Goal: Information Seeking & Learning: Understand process/instructions

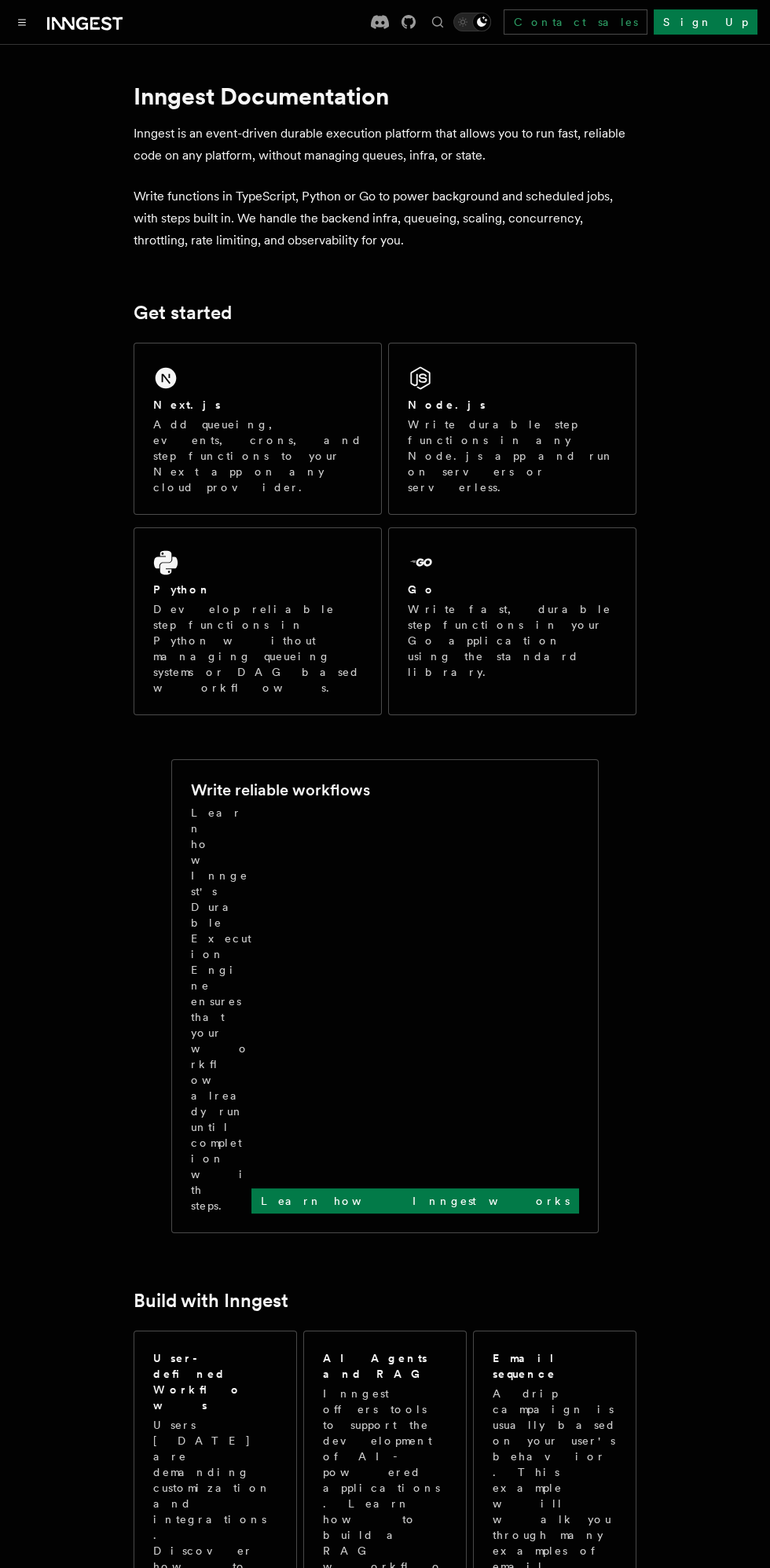
click at [21, 21] on icon "Toggle navigation" at bounding box center [22, 22] width 7 height 6
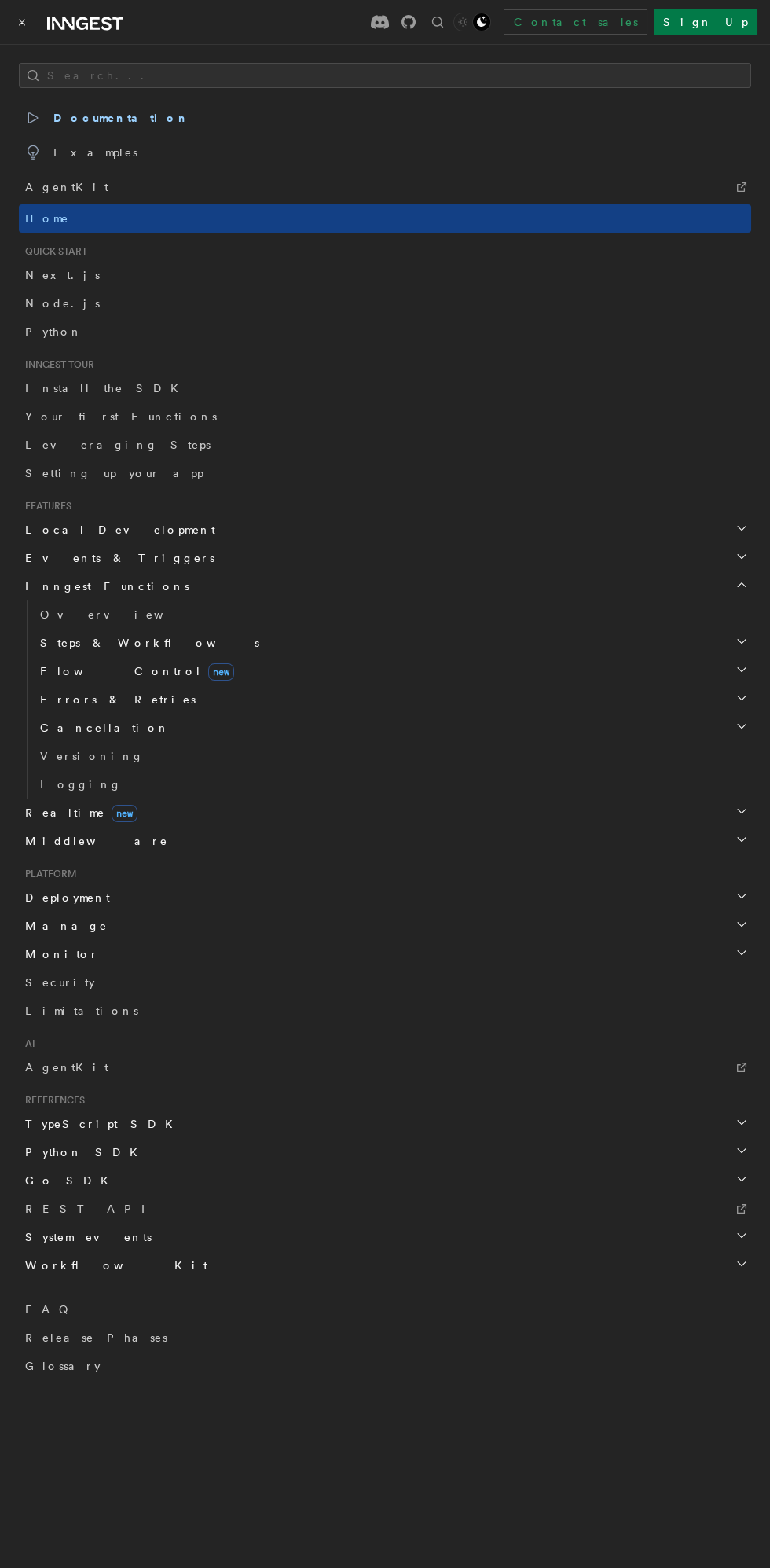
click at [16, 20] on button "Toggle navigation" at bounding box center [22, 22] width 19 height 19
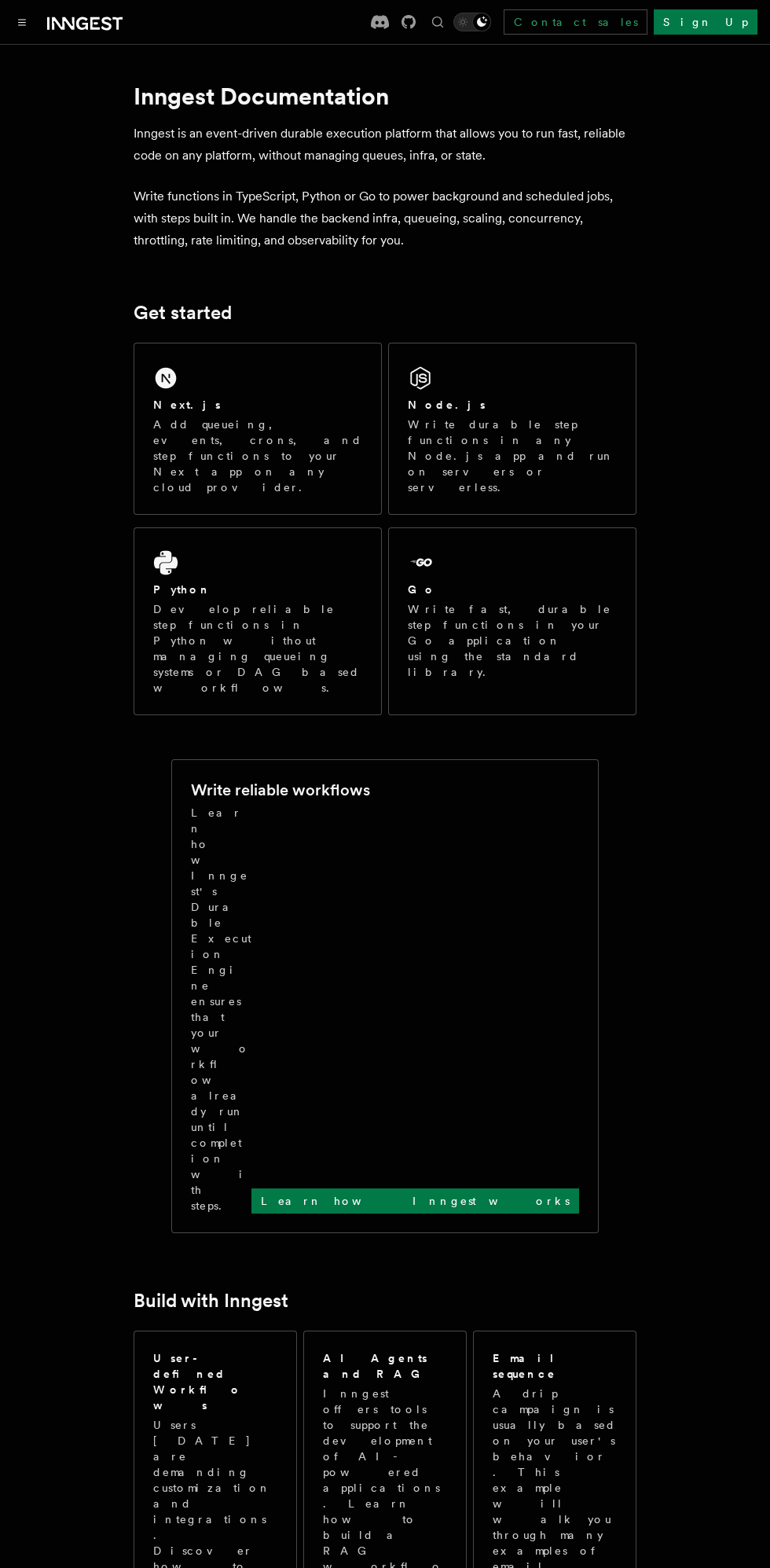
click at [21, 21] on icon "Toggle navigation" at bounding box center [22, 22] width 7 height 6
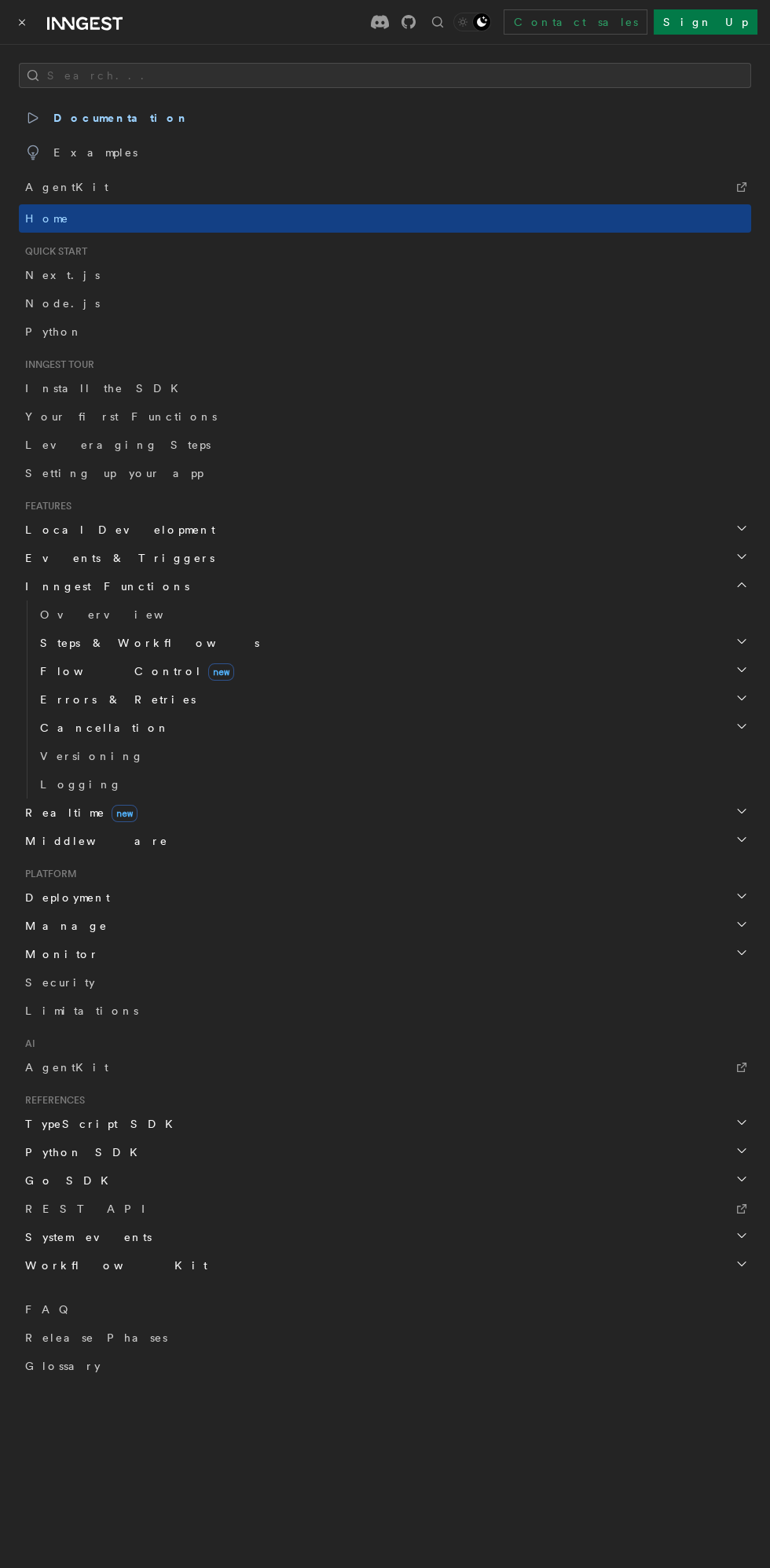
click at [112, 810] on span "new" at bounding box center [125, 813] width 26 height 17
click at [76, 670] on span "Flow Control new" at bounding box center [134, 670] width 200 height 15
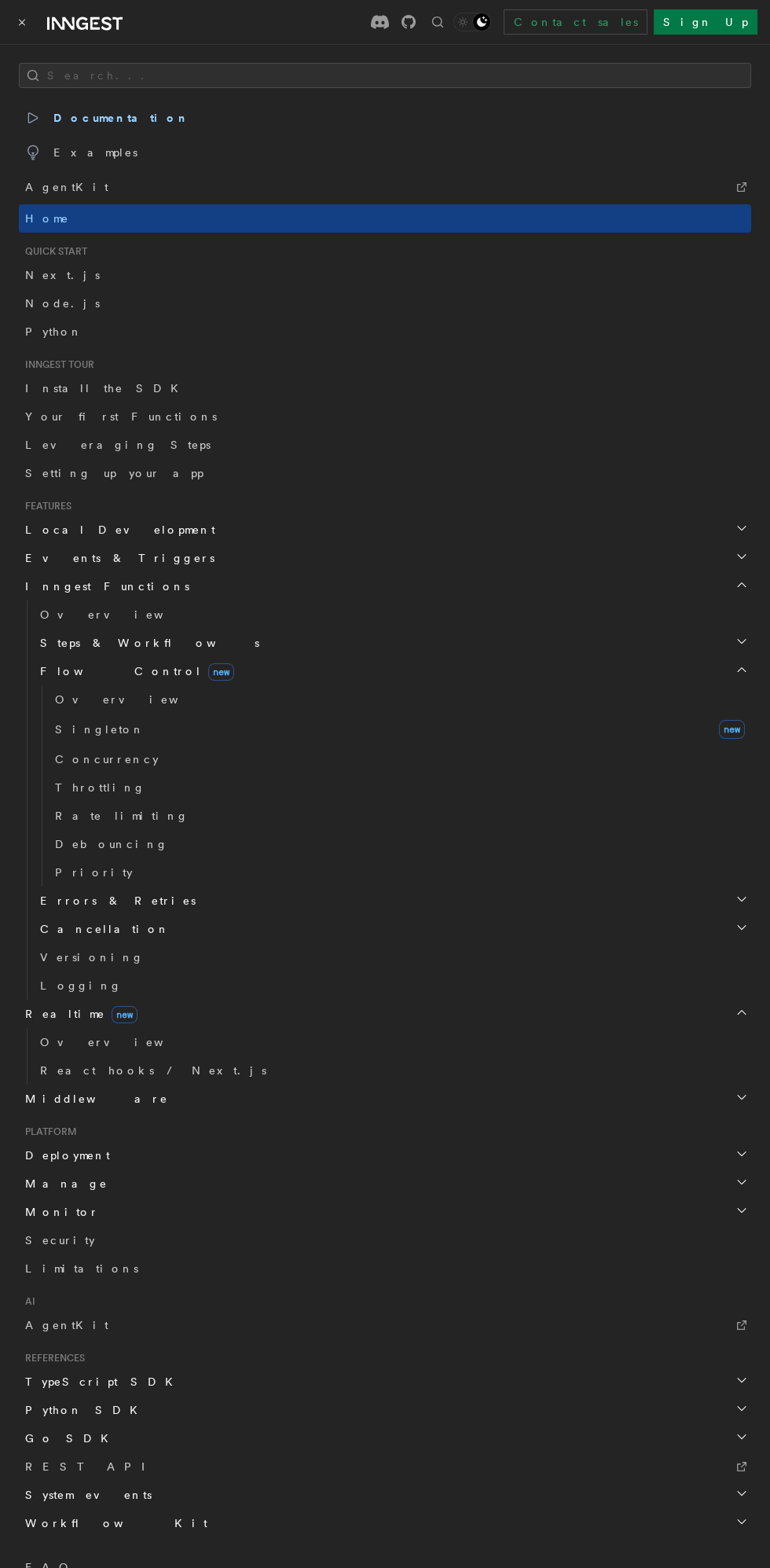
scroll to position [101, 0]
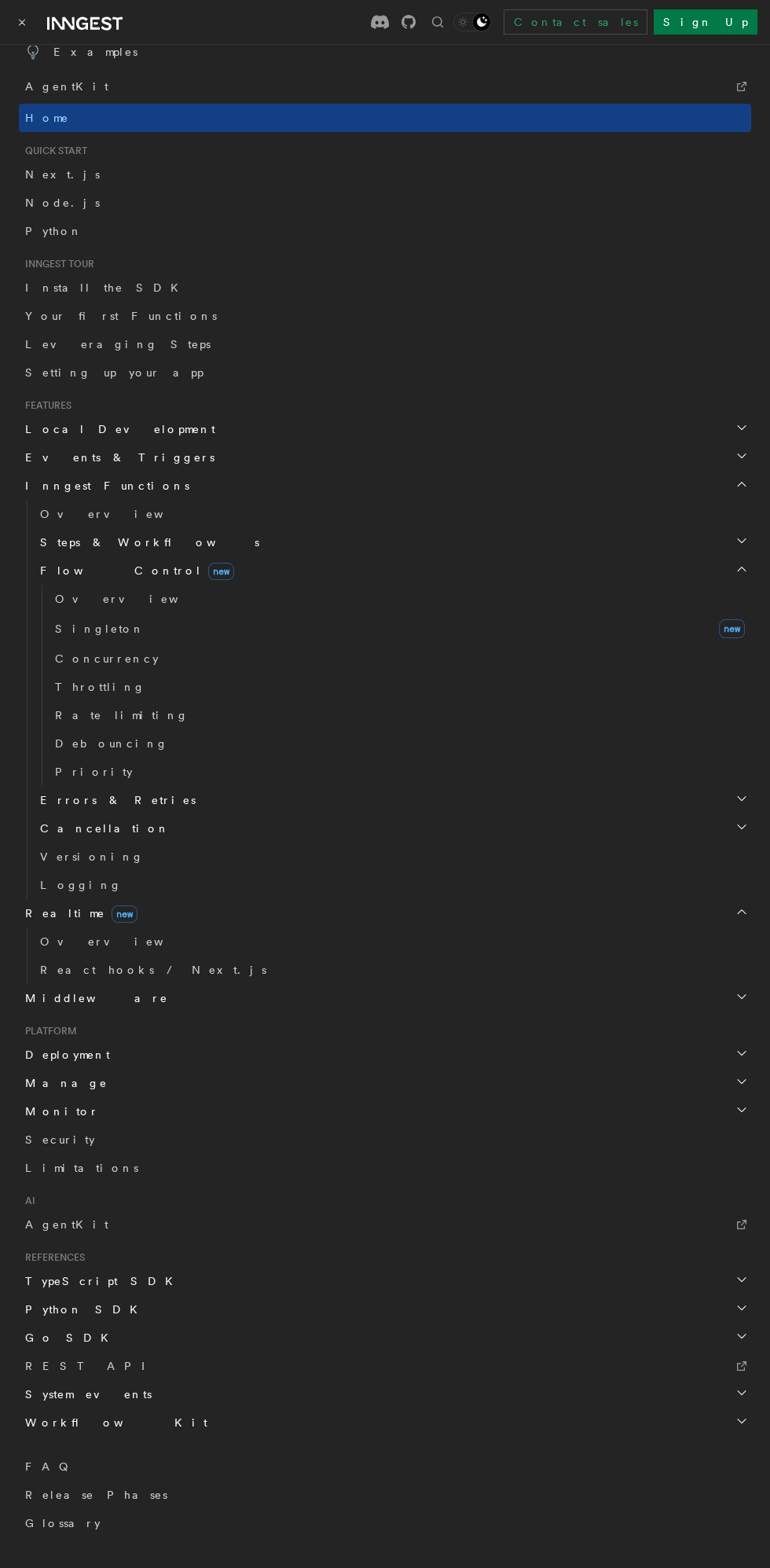
click at [226, 1058] on h2 "Deployment" at bounding box center [385, 1055] width 733 height 28
click at [685, 1298] on link "Self hosting" at bounding box center [392, 1309] width 717 height 28
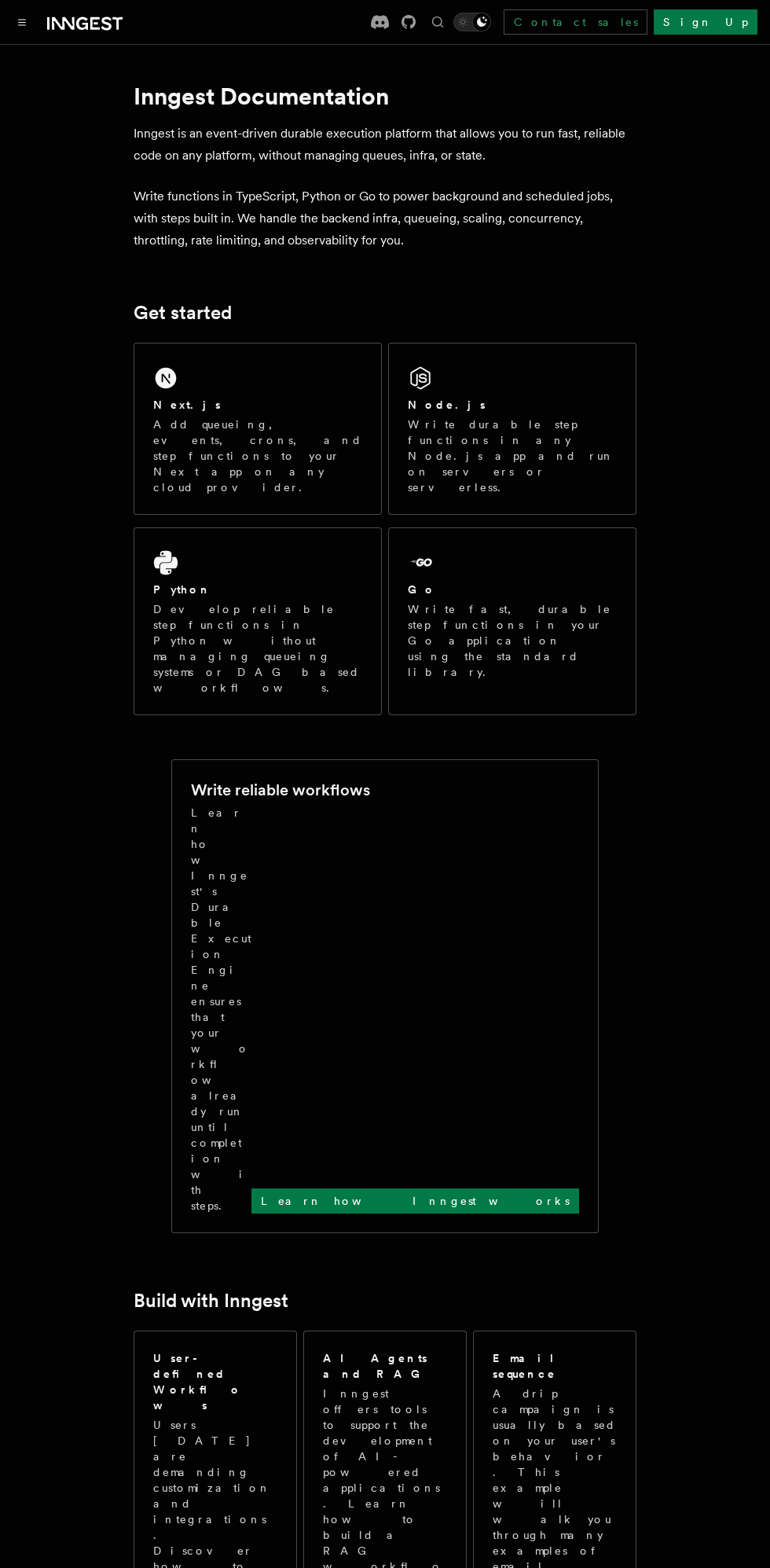
click at [21, 15] on button "Toggle navigation" at bounding box center [22, 22] width 19 height 19
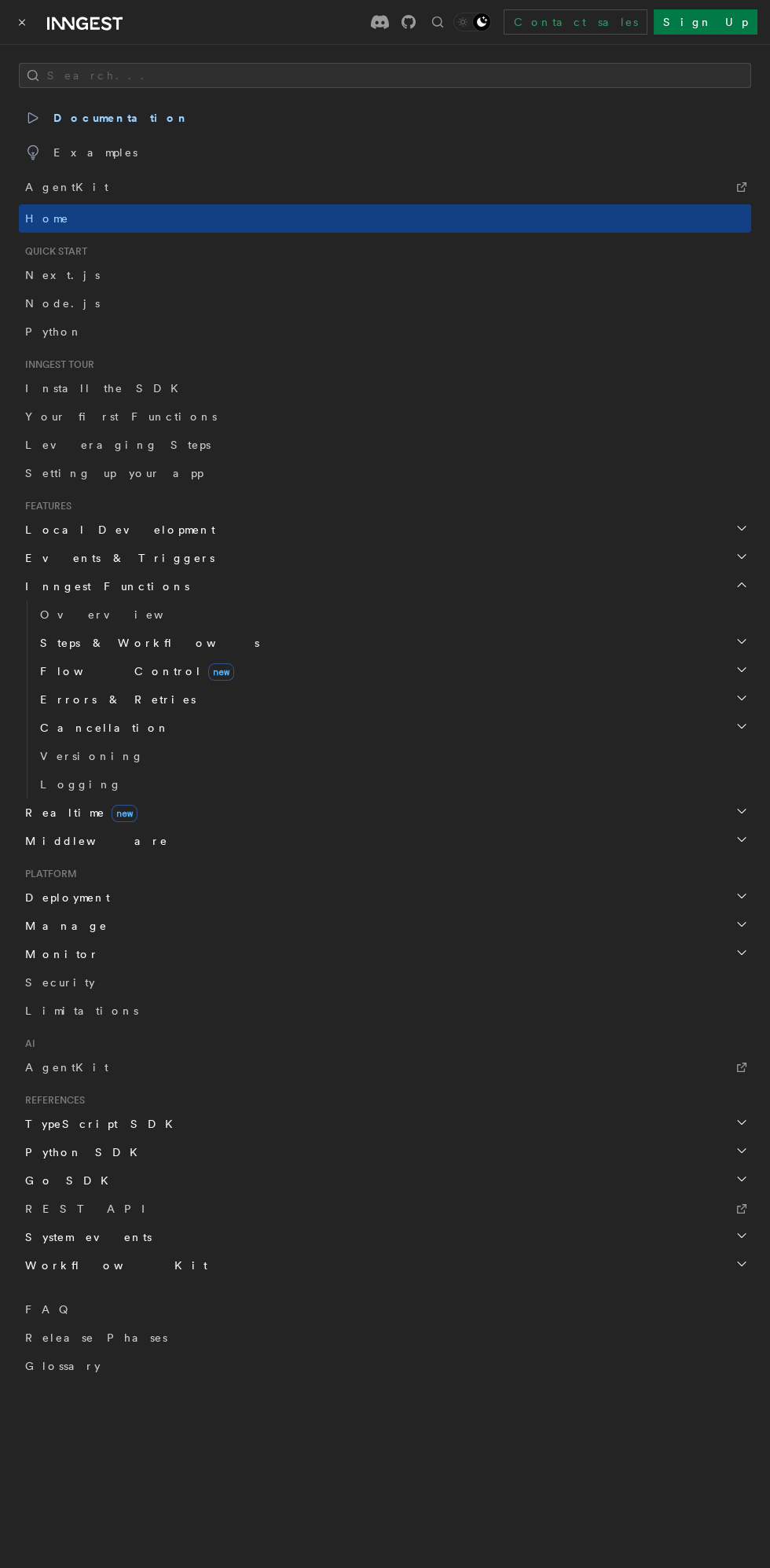
click at [723, 888] on h2 "Deployment" at bounding box center [385, 898] width 733 height 28
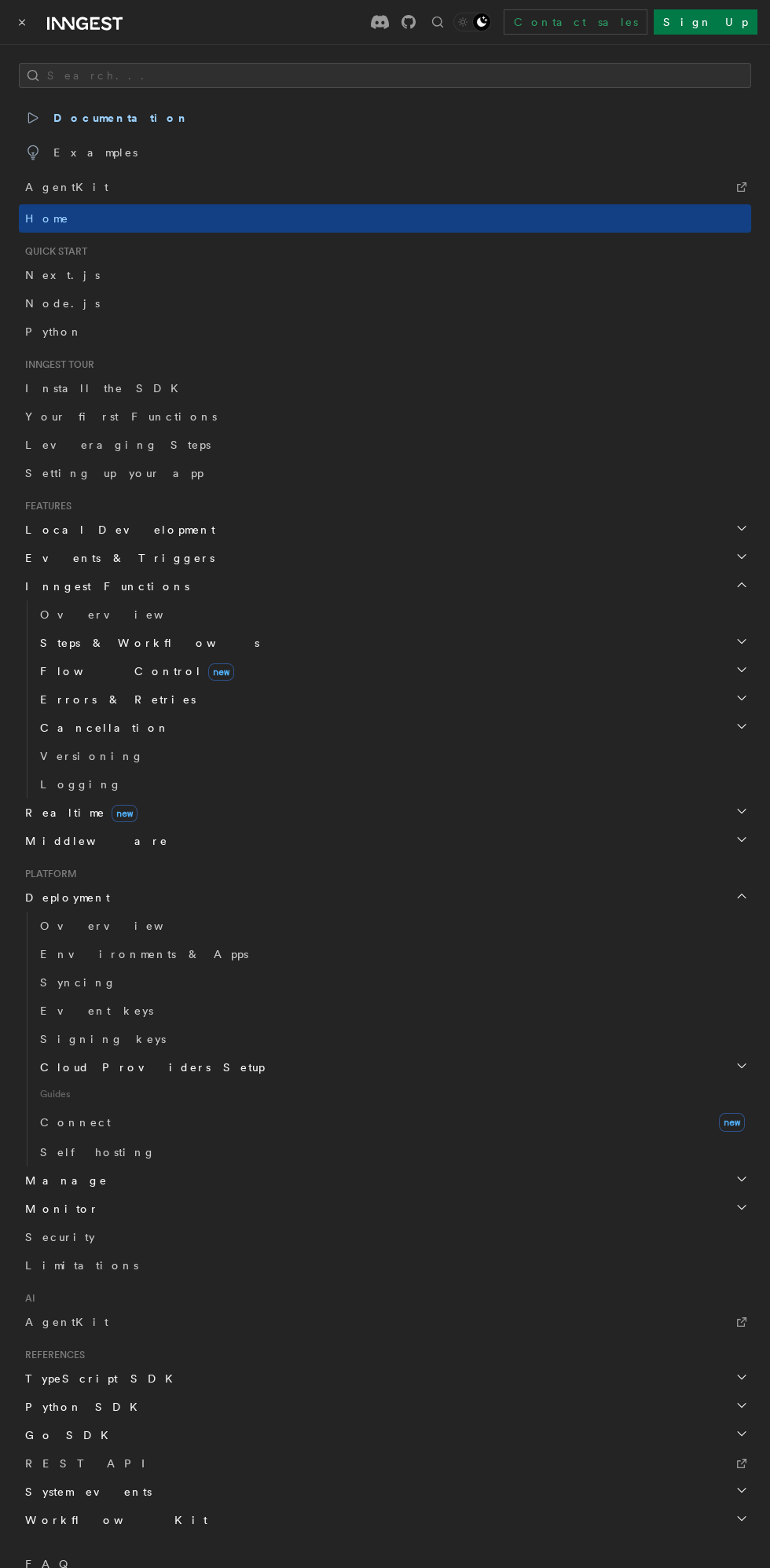
click at [562, 1137] on link "Connect new" at bounding box center [392, 1122] width 717 height 32
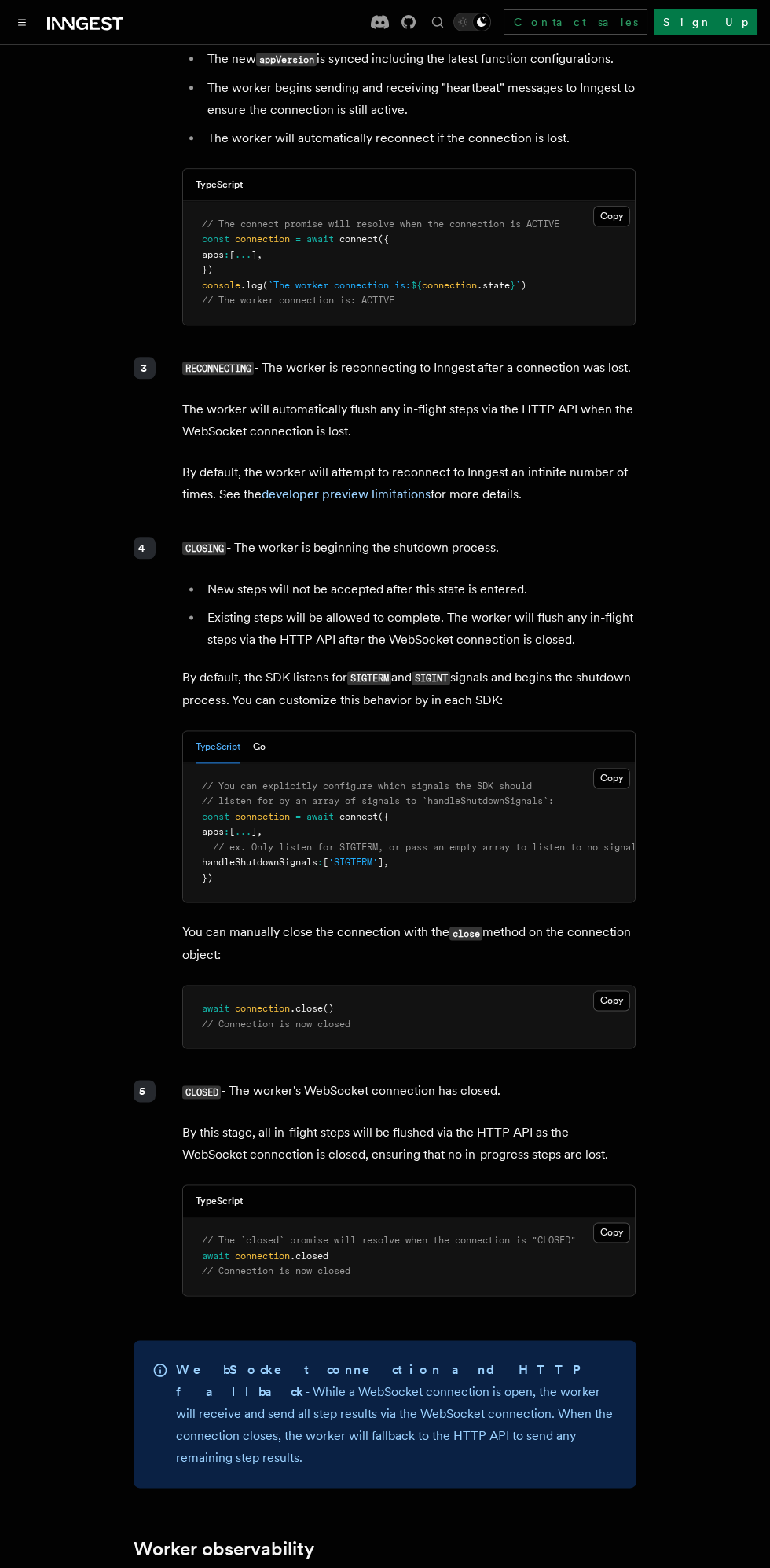
scroll to position [8318, 0]
